Goal: Task Accomplishment & Management: Use online tool/utility

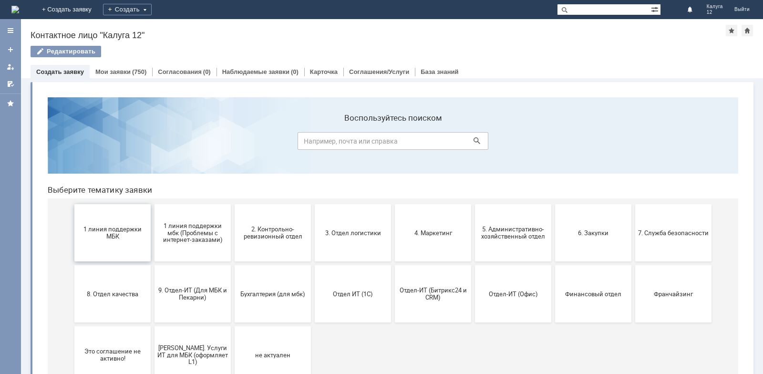
click at [124, 234] on span "1 линия поддержки МБК" at bounding box center [112, 232] width 71 height 14
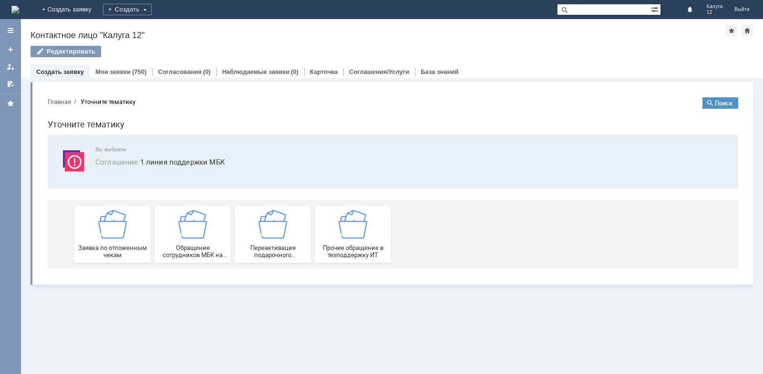
click at [124, 234] on img at bounding box center [112, 224] width 29 height 29
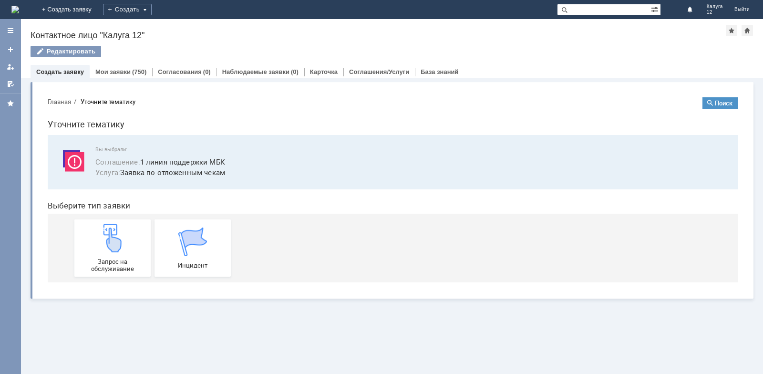
click at [124, 234] on img at bounding box center [112, 238] width 29 height 29
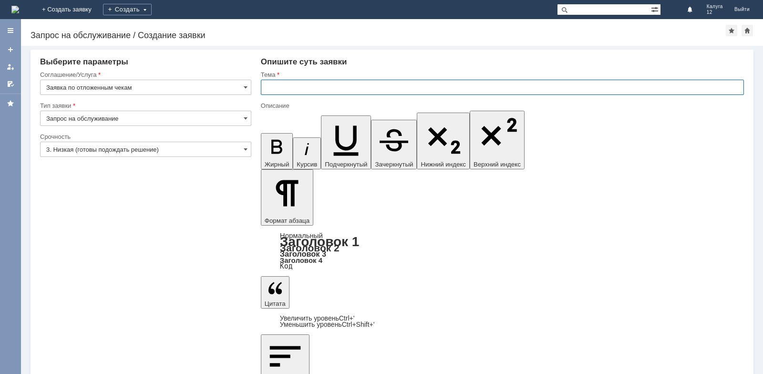
click at [273, 85] on input "text" at bounding box center [502, 87] width 483 height 15
type input "отложенный чек"
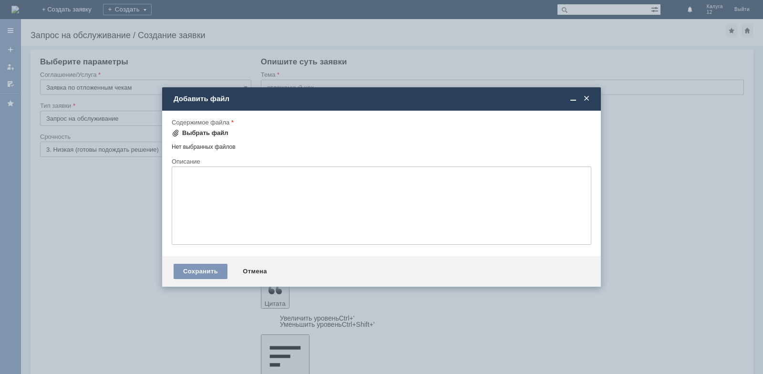
click at [205, 132] on div "Выбрать файл" at bounding box center [205, 133] width 46 height 8
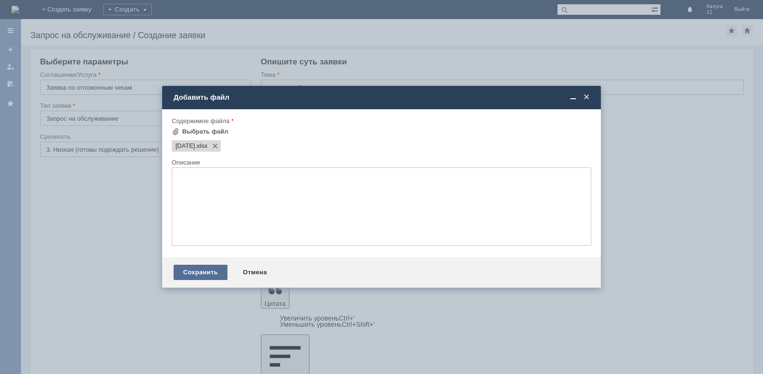
click at [209, 273] on div "Сохранить" at bounding box center [200, 272] width 54 height 15
